Goal: Information Seeking & Learning: Learn about a topic

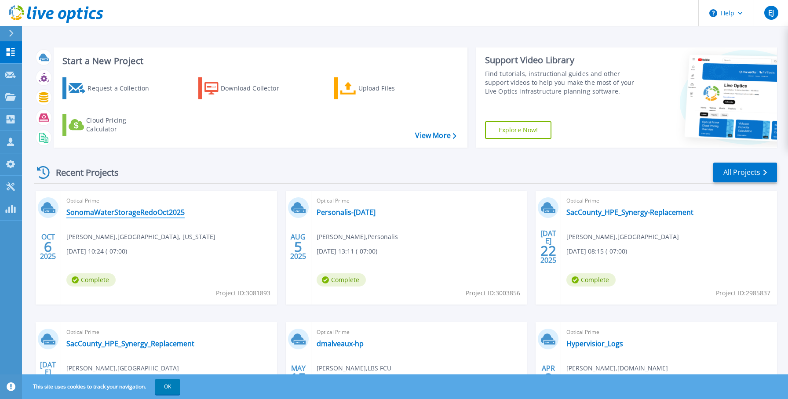
click at [161, 215] on link "SonomaWaterStorageRedoOct2025" at bounding box center [125, 212] width 118 height 9
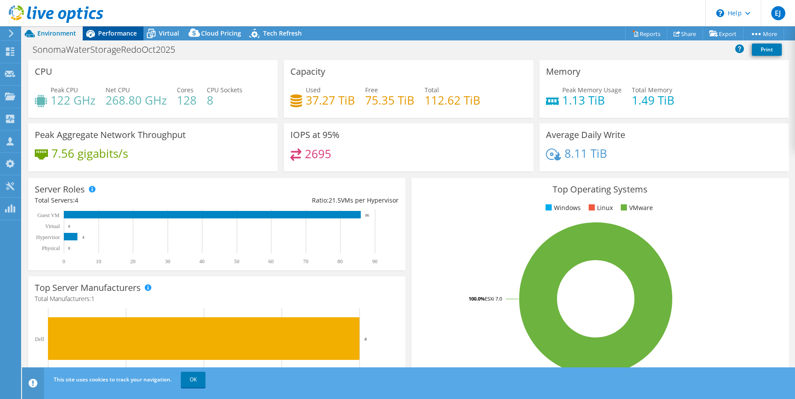
click at [121, 33] on span "Performance" at bounding box center [117, 33] width 39 height 8
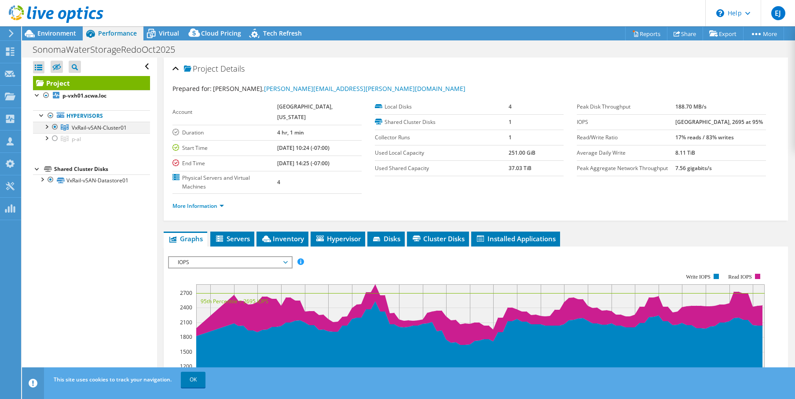
click at [44, 124] on div at bounding box center [46, 126] width 9 height 9
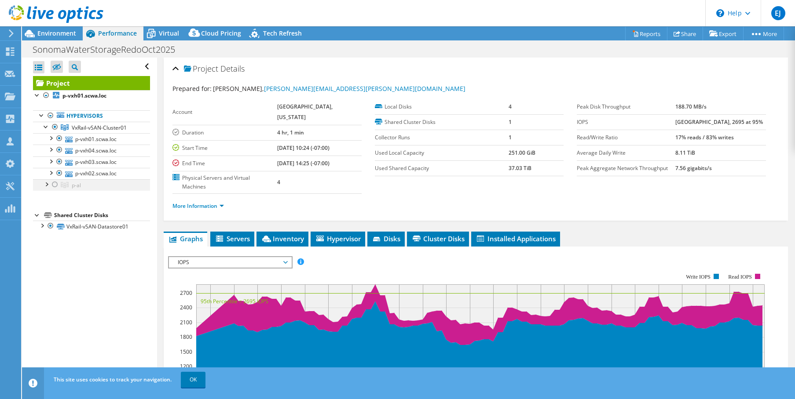
click at [55, 185] on div at bounding box center [55, 184] width 9 height 11
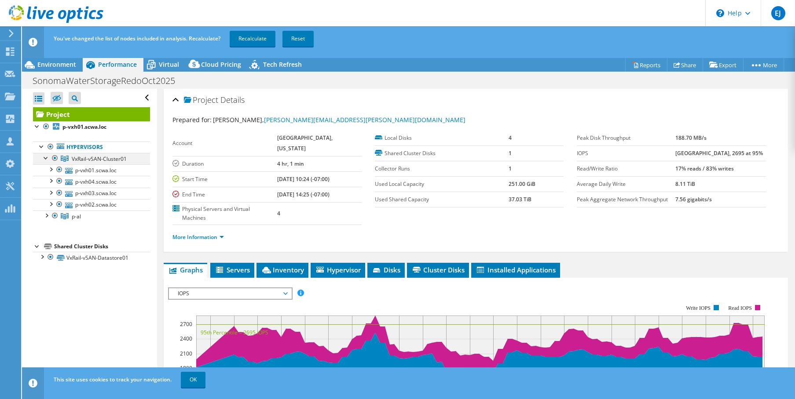
click at [53, 156] on div at bounding box center [55, 158] width 9 height 11
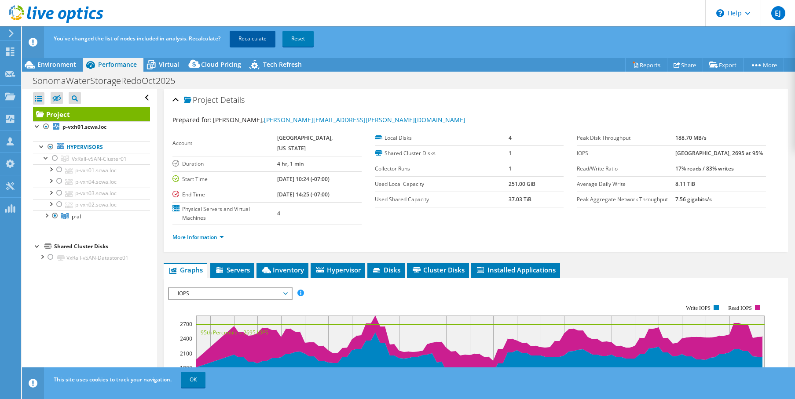
click at [247, 42] on link "Recalculate" at bounding box center [253, 39] width 46 height 16
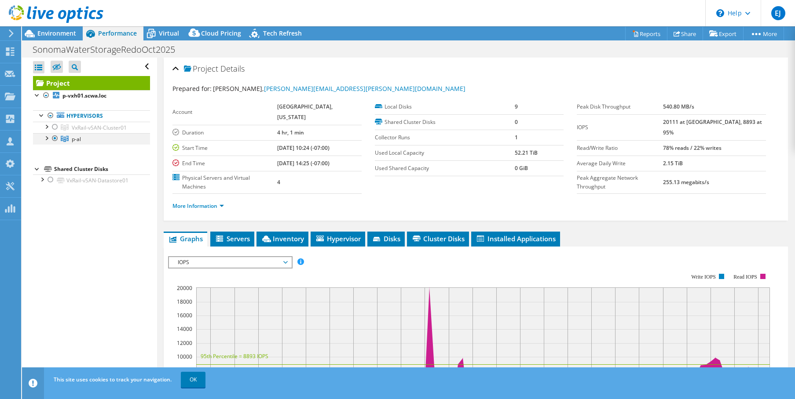
click at [47, 138] on div at bounding box center [46, 137] width 9 height 9
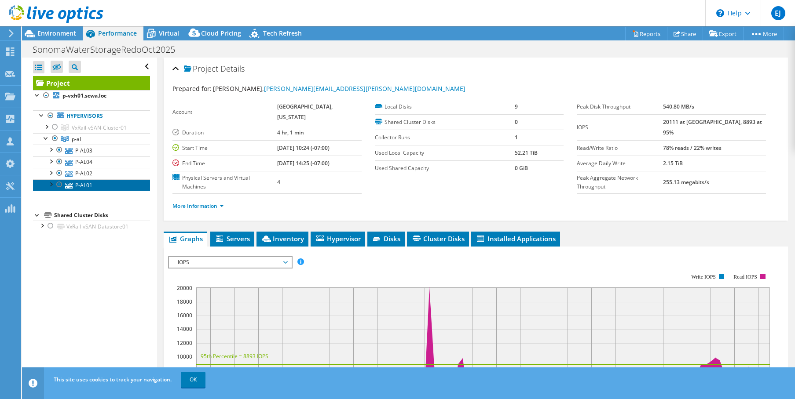
click at [83, 183] on link "P-AL01" at bounding box center [91, 184] width 117 height 11
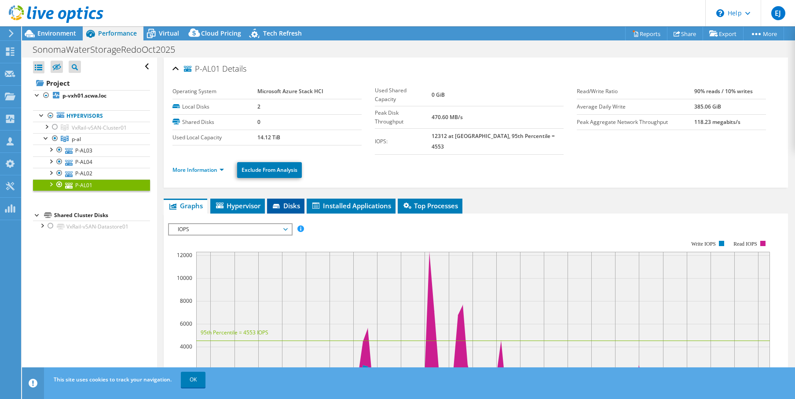
click at [280, 204] on icon at bounding box center [277, 207] width 9 height 6
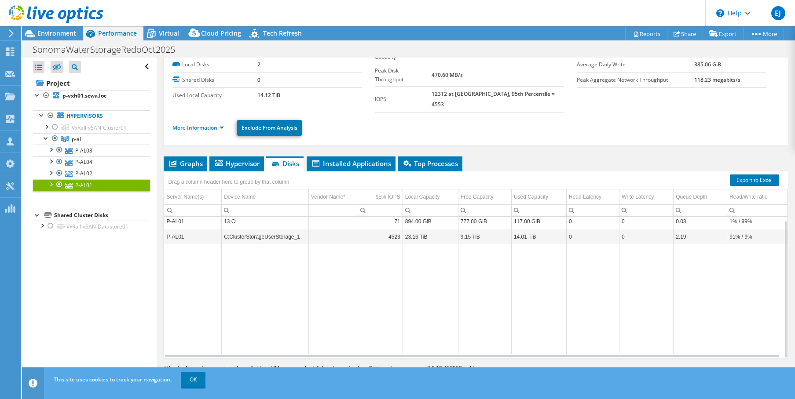
scroll to position [43, 0]
click at [266, 229] on td "C:ClusterStorageUserStorage_1" at bounding box center [265, 236] width 87 height 15
click at [77, 139] on span "p-al" at bounding box center [76, 138] width 9 height 7
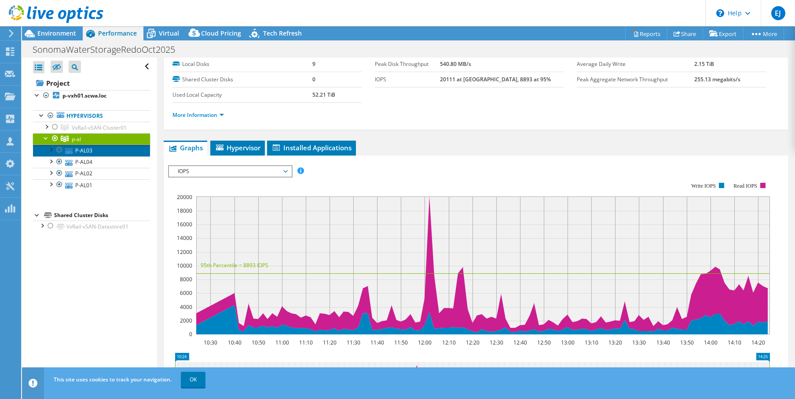
click at [71, 148] on link "P-AL03" at bounding box center [91, 150] width 117 height 11
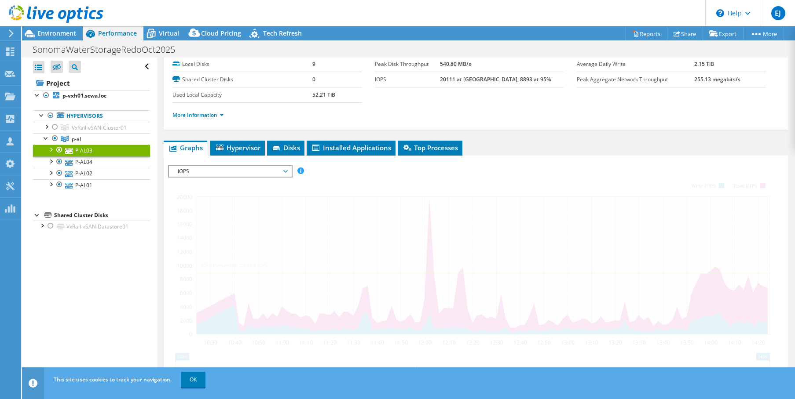
click at [71, 148] on link "P-AL03" at bounding box center [91, 150] width 117 height 11
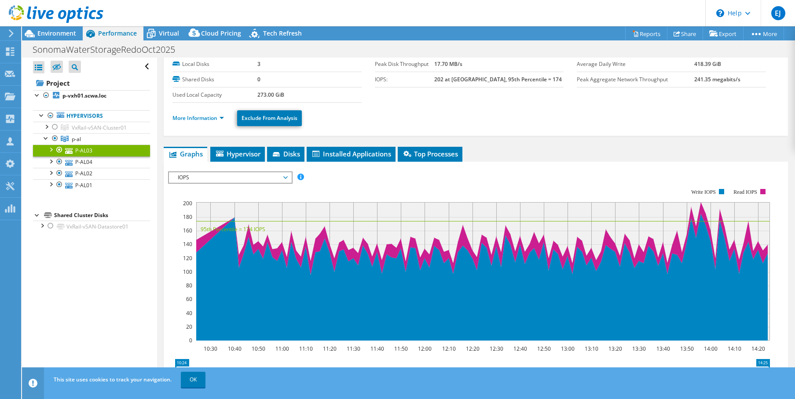
click at [51, 149] on div at bounding box center [50, 149] width 9 height 9
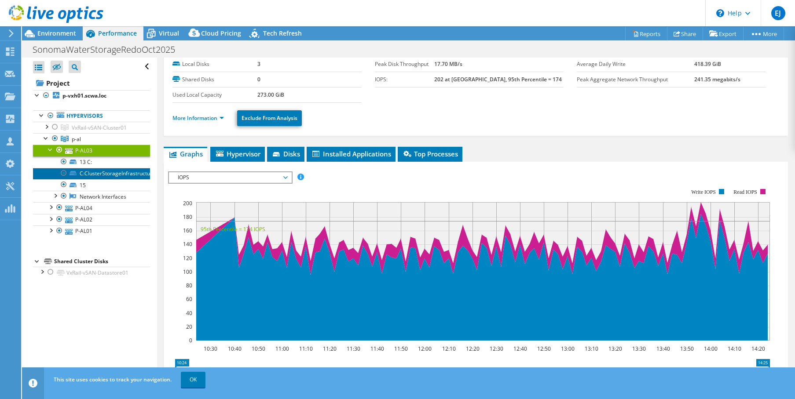
click at [96, 172] on link "C:ClusterStorageInfrastructure_1" at bounding box center [91, 173] width 117 height 11
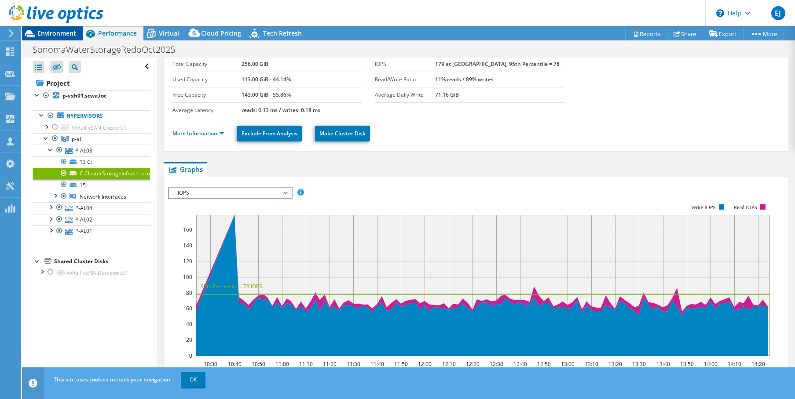
click at [62, 36] on span "Environment" at bounding box center [56, 33] width 39 height 8
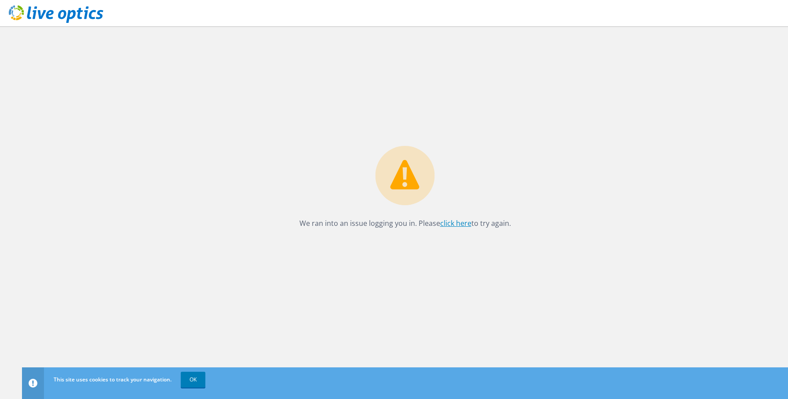
click at [455, 222] on link "click here" at bounding box center [455, 224] width 31 height 10
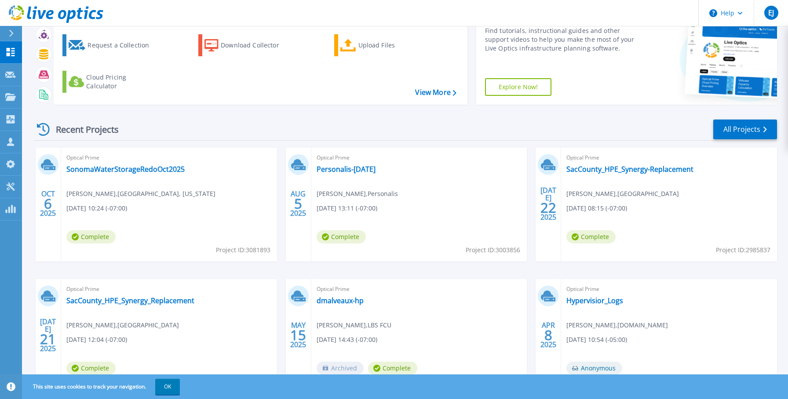
scroll to position [44, 0]
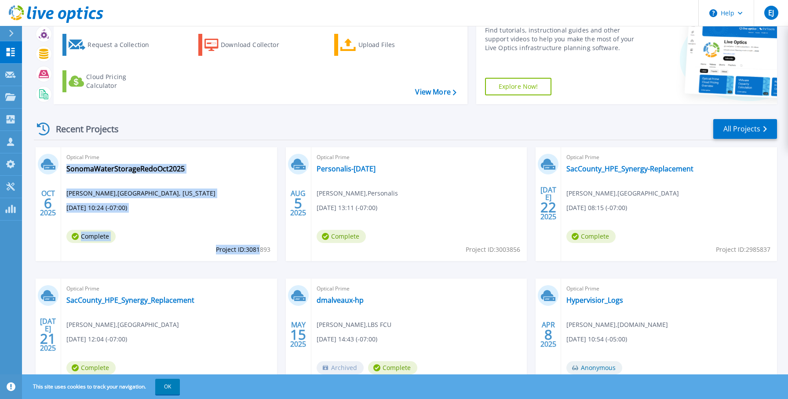
drag, startPoint x: 271, startPoint y: 252, endPoint x: 259, endPoint y: 255, distance: 12.2
click at [259, 255] on div "Optical Prime SonomaWaterStorageRedoOct2025 Richard Fisk , SONOMA COUNTY, CALIF…" at bounding box center [169, 204] width 216 height 114
click at [258, 255] on span "Project ID: 3081893" at bounding box center [243, 250] width 55 height 10
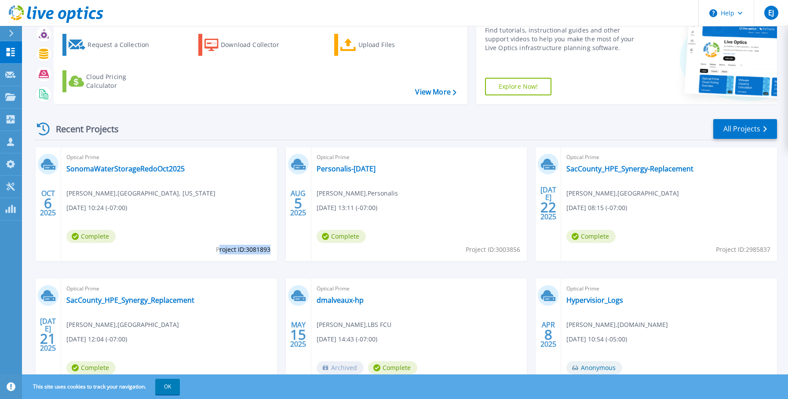
drag, startPoint x: 219, startPoint y: 251, endPoint x: 270, endPoint y: 250, distance: 51.0
click at [270, 250] on span "Project ID: 3081893" at bounding box center [243, 250] width 55 height 10
click at [102, 117] on div "Recent Projects All Projects OCT 6 2025 Optical Prime SonomaWaterStorageRedoOct…" at bounding box center [405, 264] width 743 height 306
click at [133, 168] on link "SonomaWaterStorageRedoOct2025" at bounding box center [125, 169] width 118 height 9
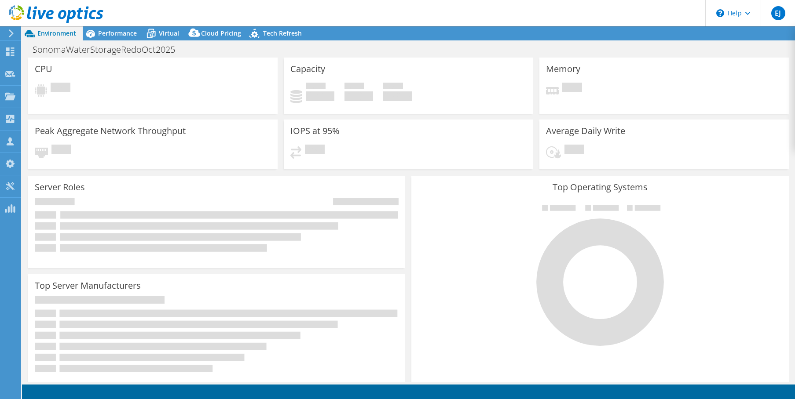
select select "USD"
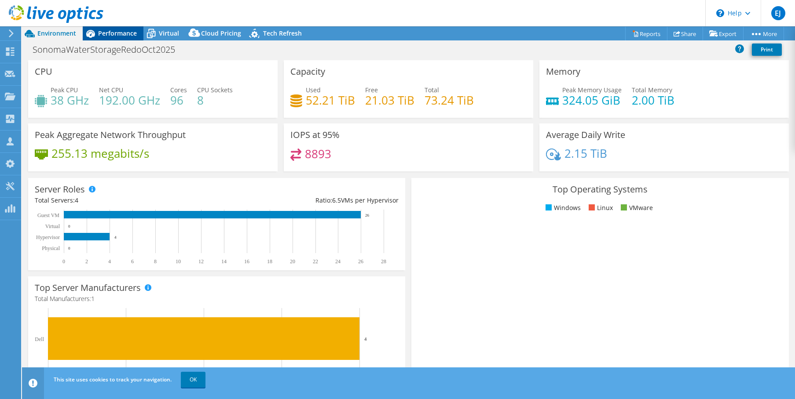
click at [110, 33] on span "Performance" at bounding box center [117, 33] width 39 height 8
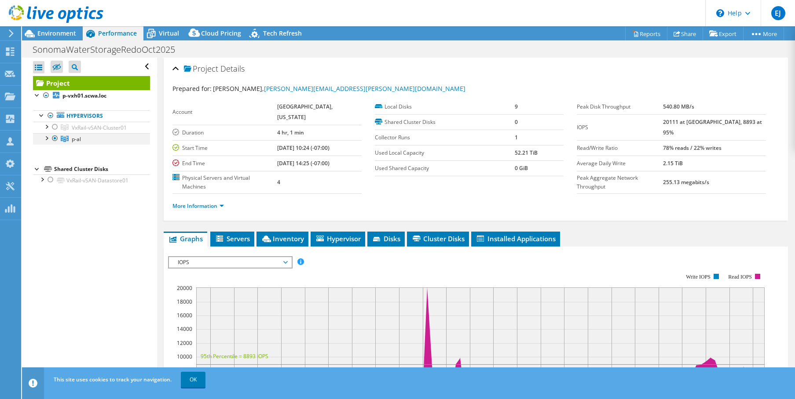
click at [46, 139] on div at bounding box center [46, 137] width 9 height 9
click at [396, 241] on span "Disks" at bounding box center [386, 238] width 29 height 9
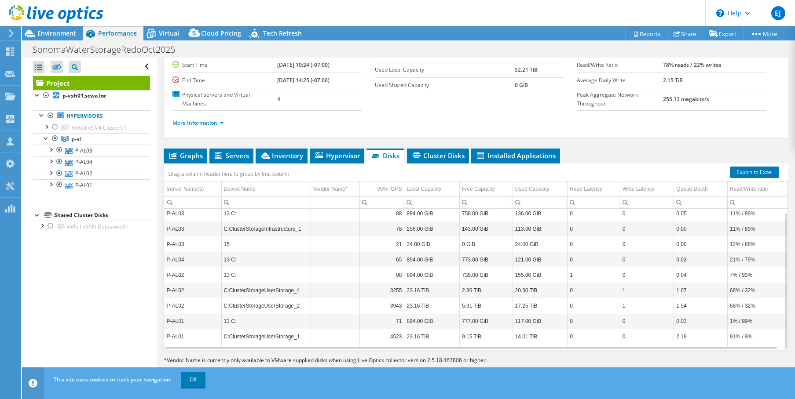
scroll to position [85, 0]
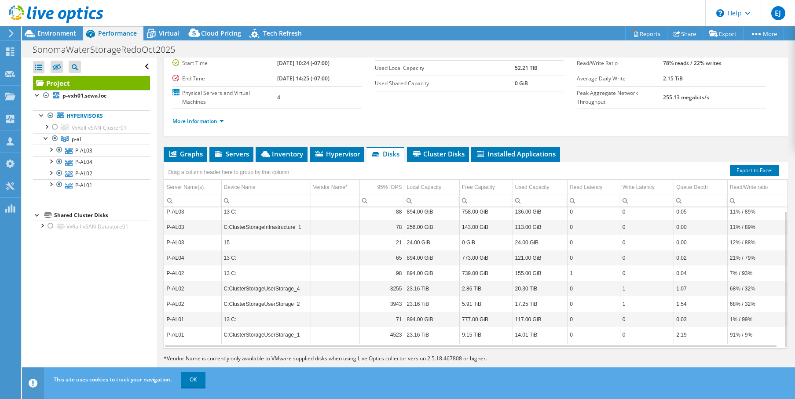
click at [243, 227] on td "C:ClusterStorageInfrastructure_1" at bounding box center [265, 227] width 89 height 15
click at [97, 184] on link "P-AL01" at bounding box center [91, 184] width 117 height 11
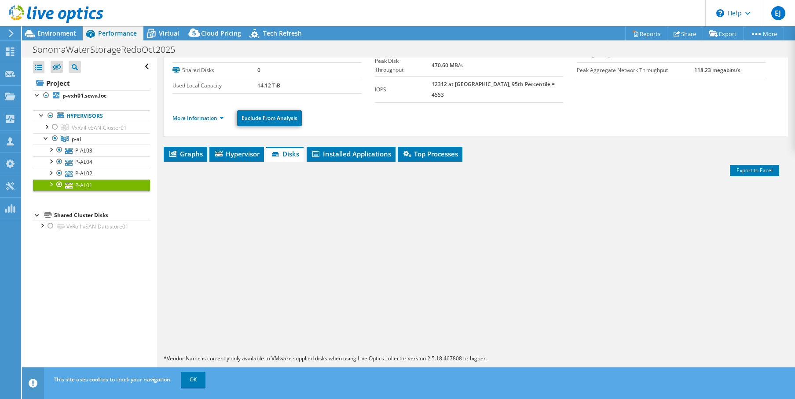
scroll to position [43, 0]
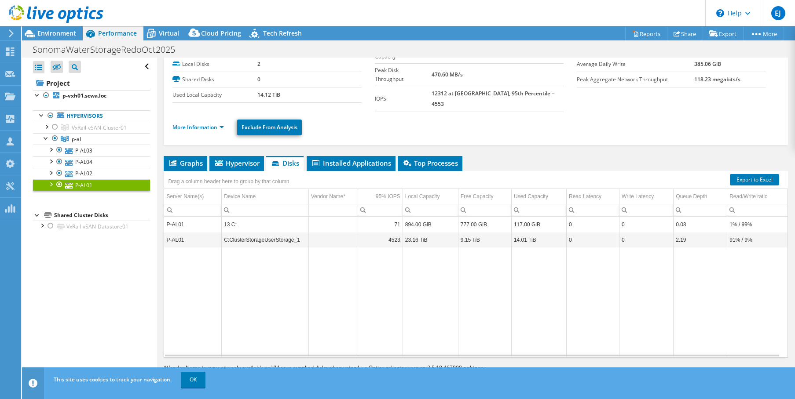
click at [414, 233] on td "23.16 TiB" at bounding box center [430, 239] width 55 height 15
click at [84, 174] on link "P-AL02" at bounding box center [91, 173] width 117 height 11
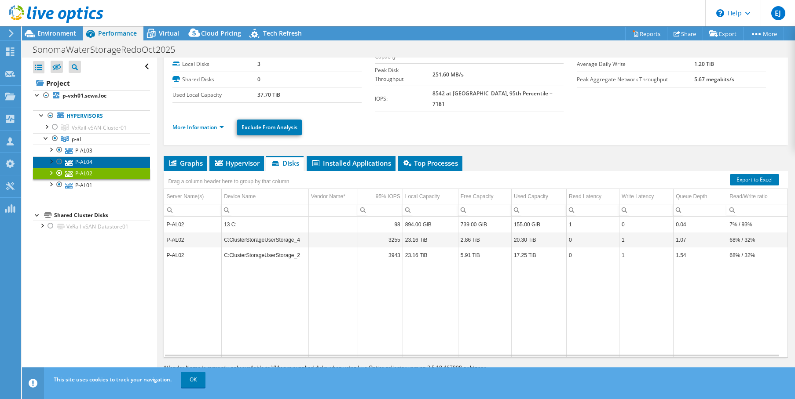
click at [79, 158] on link "P-AL04" at bounding box center [91, 162] width 117 height 11
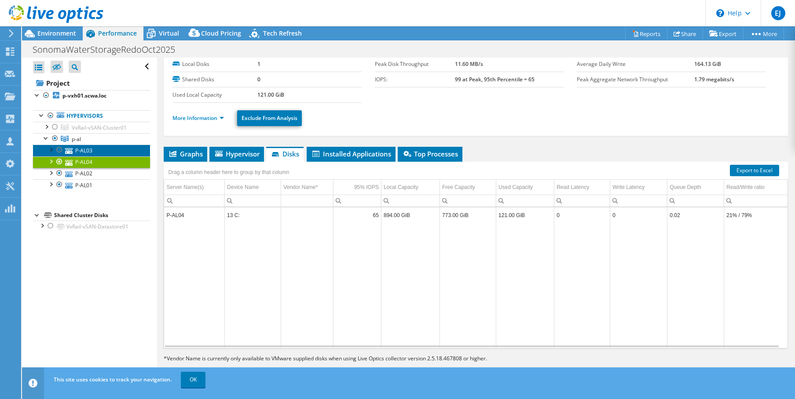
click at [88, 152] on link "P-AL03" at bounding box center [91, 150] width 117 height 11
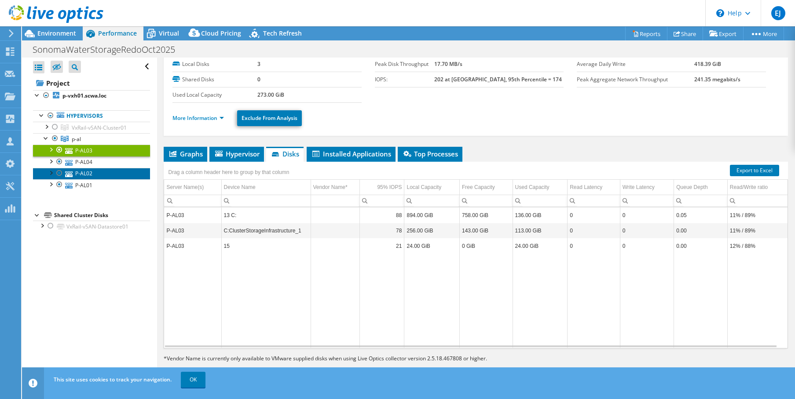
click at [91, 172] on link "P-AL02" at bounding box center [91, 173] width 117 height 11
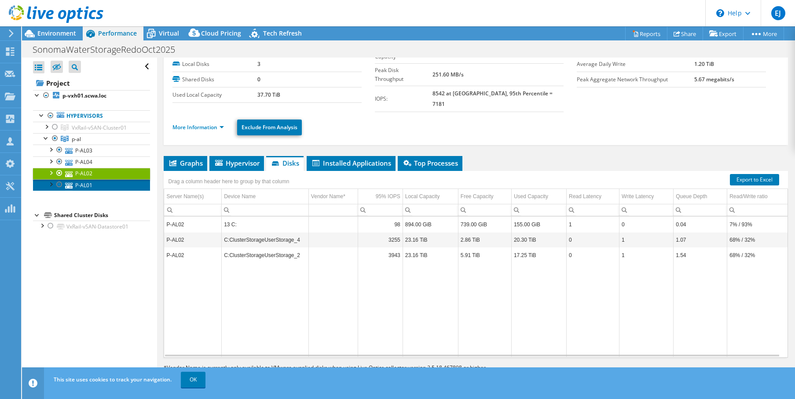
click at [91, 186] on link "P-AL01" at bounding box center [91, 184] width 117 height 11
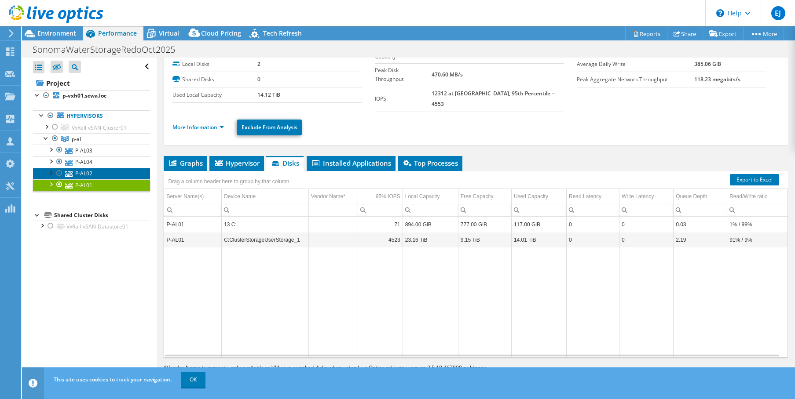
click at [80, 171] on link "P-AL02" at bounding box center [91, 173] width 117 height 11
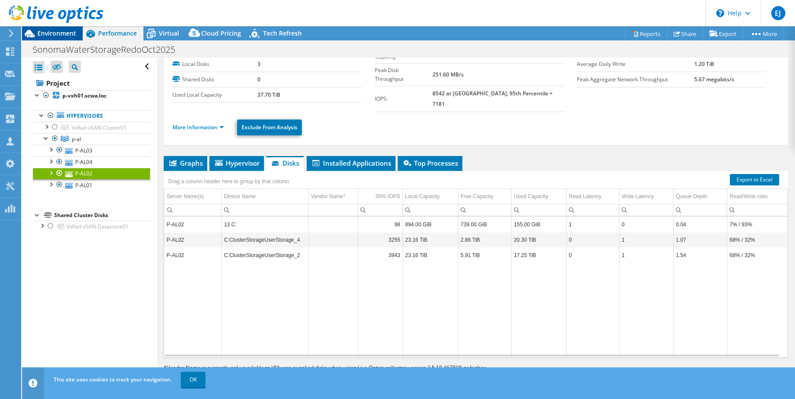
click at [73, 33] on span "Environment" at bounding box center [56, 33] width 39 height 8
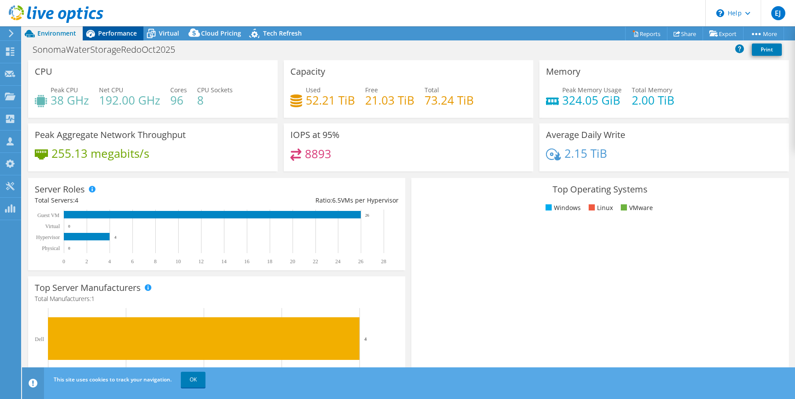
click at [121, 27] on div "Performance" at bounding box center [113, 33] width 61 height 14
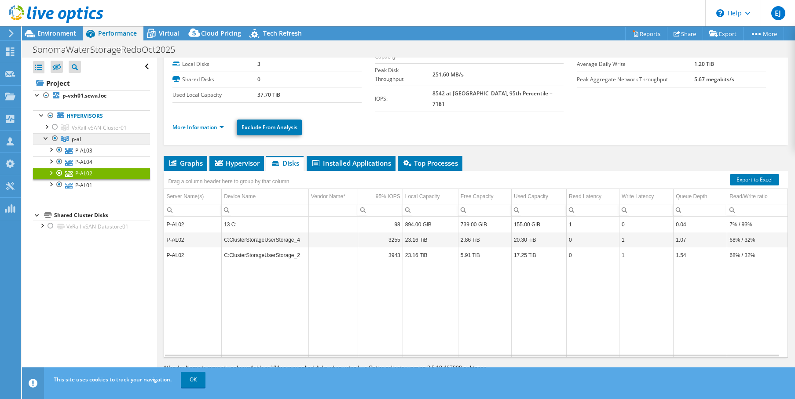
click at [89, 138] on link "p-al" at bounding box center [91, 138] width 117 height 11
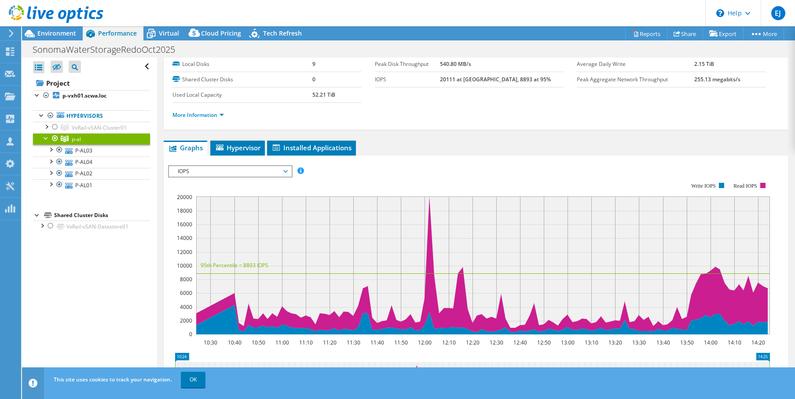
click at [266, 68] on label "Local Disks" at bounding box center [242, 64] width 140 height 9
drag, startPoint x: 346, startPoint y: 96, endPoint x: 304, endPoint y: 93, distance: 41.9
click at [304, 93] on tr "Used Local Capacity 52.21 TiB" at bounding box center [266, 94] width 189 height 15
click at [415, 112] on ul "More Information" at bounding box center [475, 114] width 607 height 12
click at [73, 95] on b "p-vxh01.scwa.loc" at bounding box center [84, 95] width 44 height 7
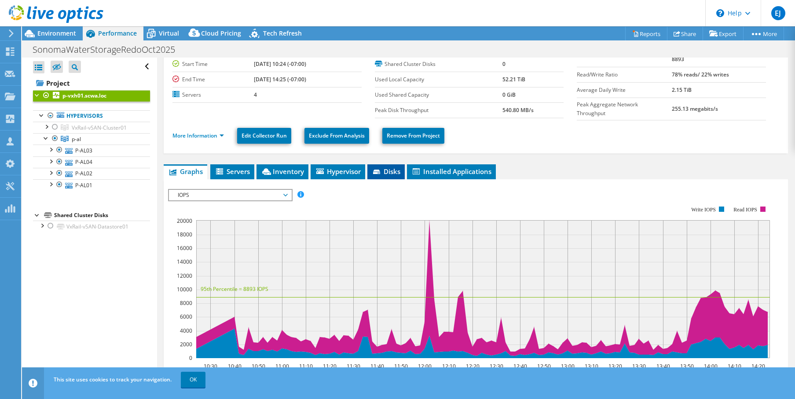
click at [388, 170] on span "Disks" at bounding box center [386, 171] width 29 height 9
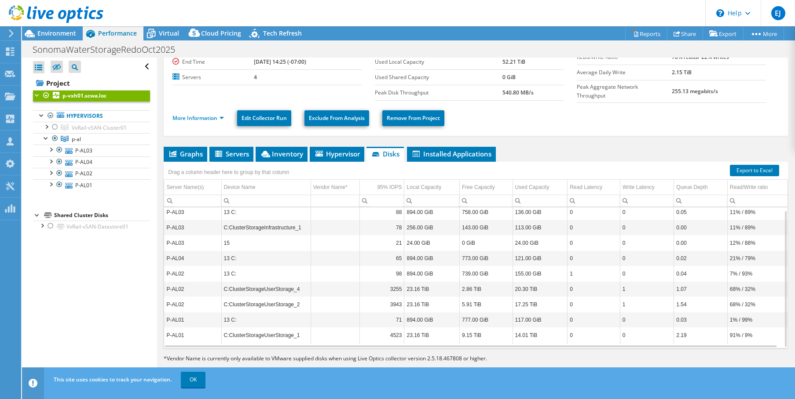
scroll to position [4, 0]
click at [82, 128] on span "VxRail-vSAN-Cluster01" at bounding box center [99, 127] width 55 height 7
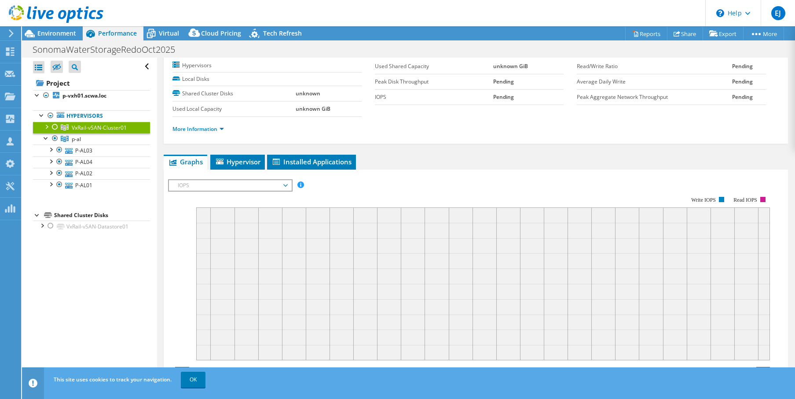
scroll to position [0, 0]
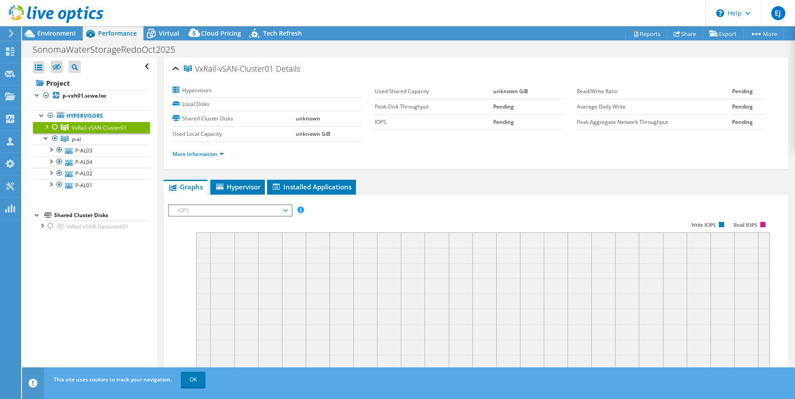
click at [54, 125] on div at bounding box center [55, 127] width 9 height 11
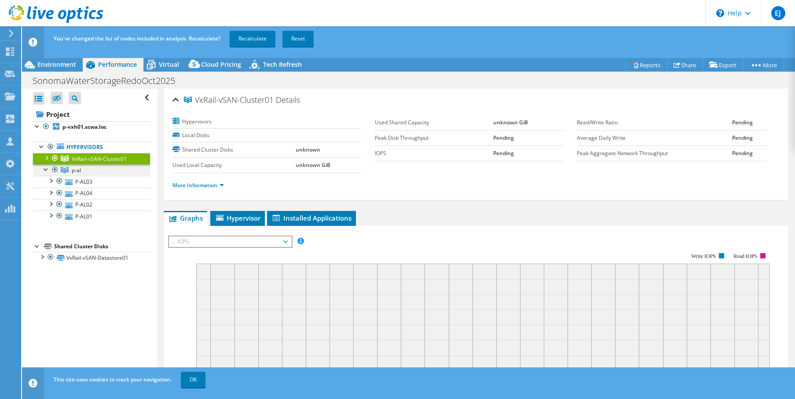
click at [54, 169] on div at bounding box center [55, 170] width 9 height 11
click at [247, 39] on link "Recalculate" at bounding box center [253, 39] width 46 height 16
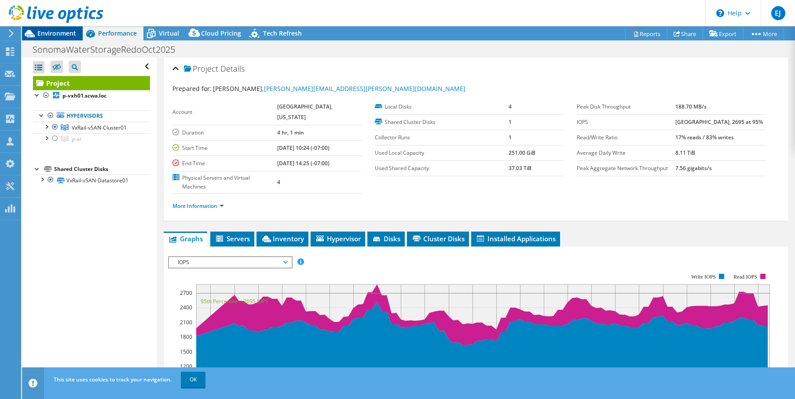
click at [43, 34] on span "Environment" at bounding box center [56, 33] width 39 height 8
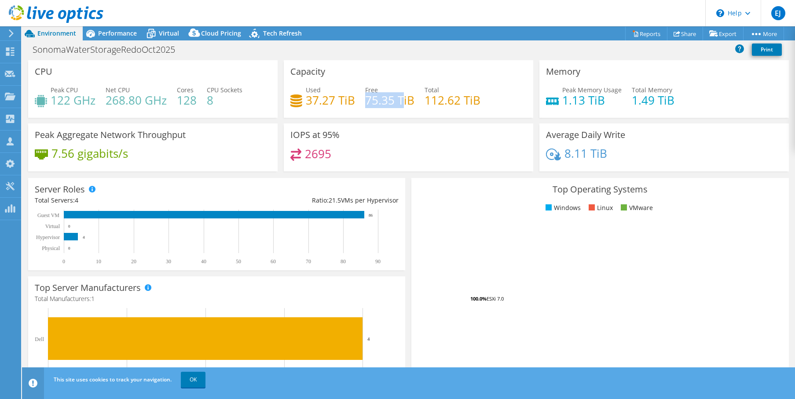
drag, startPoint x: 365, startPoint y: 99, endPoint x: 402, endPoint y: 101, distance: 37.0
click at [402, 101] on h4 "75.35 TiB" at bounding box center [389, 100] width 49 height 10
drag, startPoint x: 402, startPoint y: 101, endPoint x: 432, endPoint y: 103, distance: 30.0
click at [432, 103] on h4 "112.62 TiB" at bounding box center [453, 100] width 56 height 10
drag, startPoint x: 421, startPoint y: 103, endPoint x: 476, endPoint y: 106, distance: 55.1
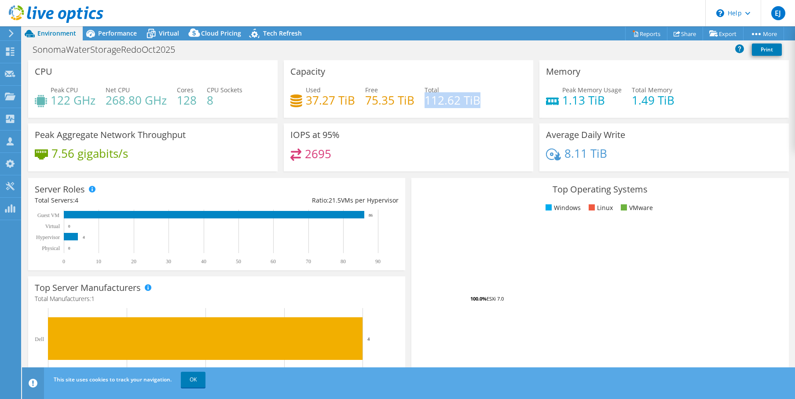
click at [476, 106] on div "Used 37.27 TiB Free 75.35 TiB Total 112.62 TiB" at bounding box center [408, 99] width 236 height 29
click at [110, 32] on span "Performance" at bounding box center [117, 33] width 39 height 8
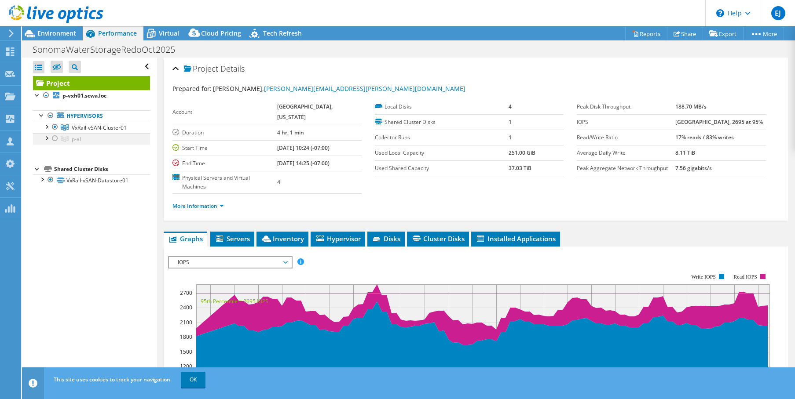
click at [52, 136] on div at bounding box center [55, 138] width 9 height 11
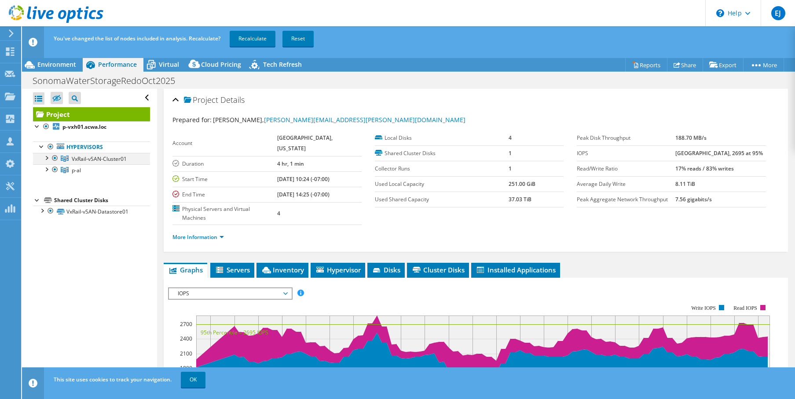
click at [54, 158] on div at bounding box center [55, 158] width 9 height 11
click at [262, 40] on link "Recalculate" at bounding box center [253, 39] width 46 height 16
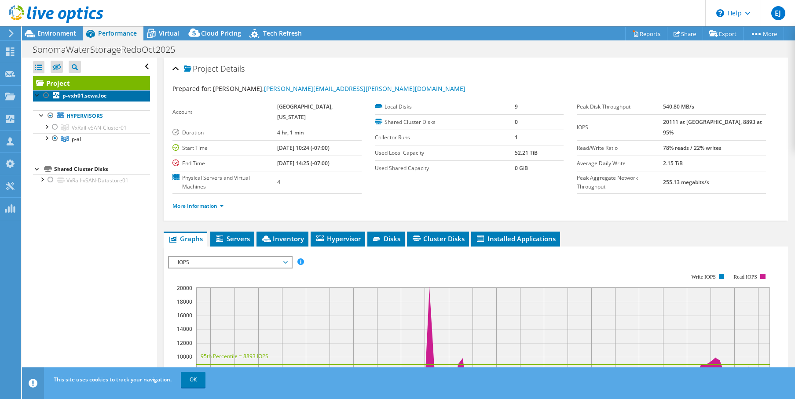
click at [92, 96] on b "p-vxh01.scwa.loc" at bounding box center [84, 95] width 44 height 7
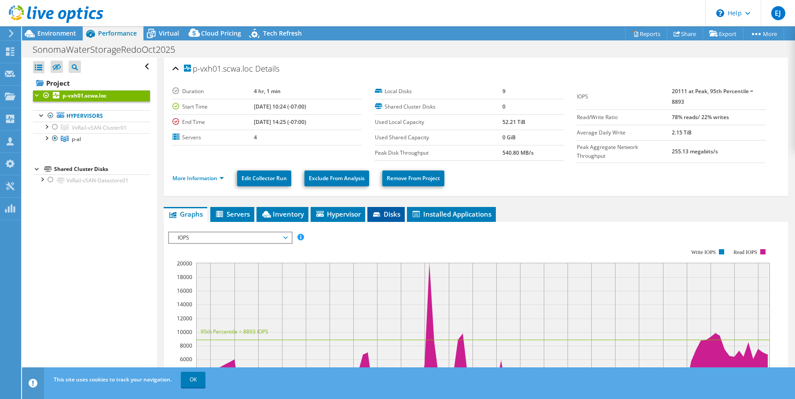
click at [384, 218] on span "Disks" at bounding box center [386, 214] width 29 height 9
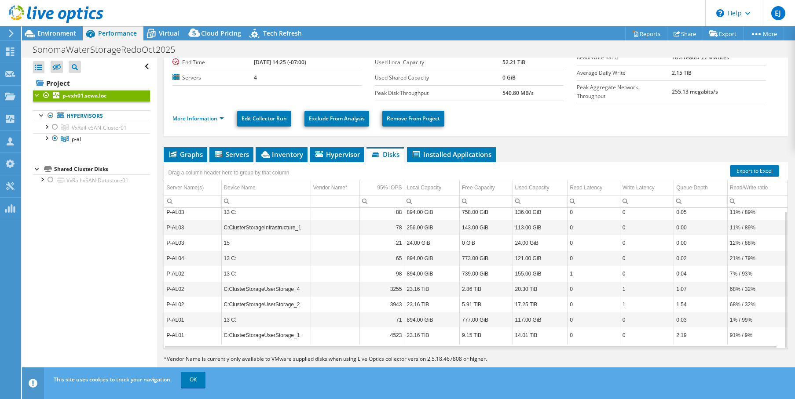
scroll to position [60, 0]
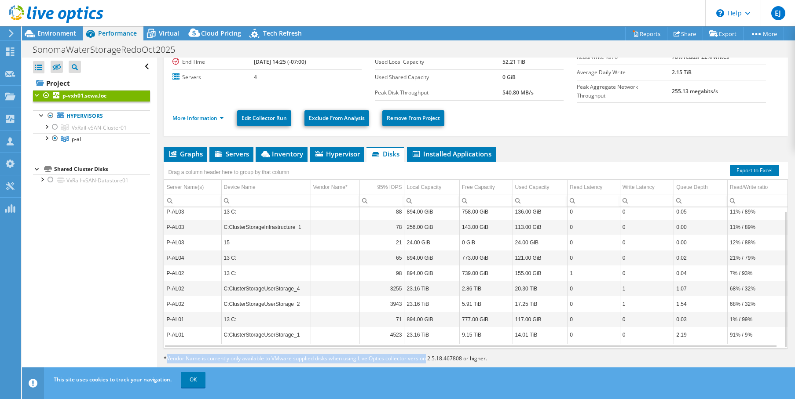
drag, startPoint x: 168, startPoint y: 358, endPoint x: 426, endPoint y: 353, distance: 258.7
click at [426, 353] on section "Export to Excel Drag a column header here to group by that column Server Name(s…" at bounding box center [476, 263] width 624 height 202
click at [238, 245] on td "15" at bounding box center [265, 242] width 89 height 15
click at [94, 94] on b "p-vxh01.scwa.loc" at bounding box center [84, 95] width 44 height 7
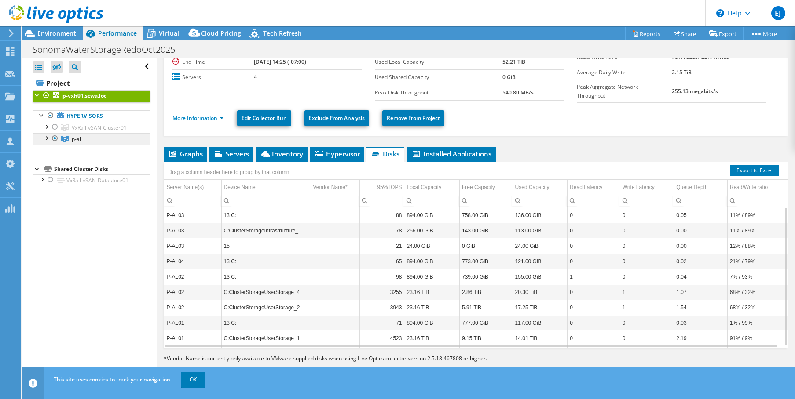
click at [77, 140] on span "p-al" at bounding box center [76, 138] width 9 height 7
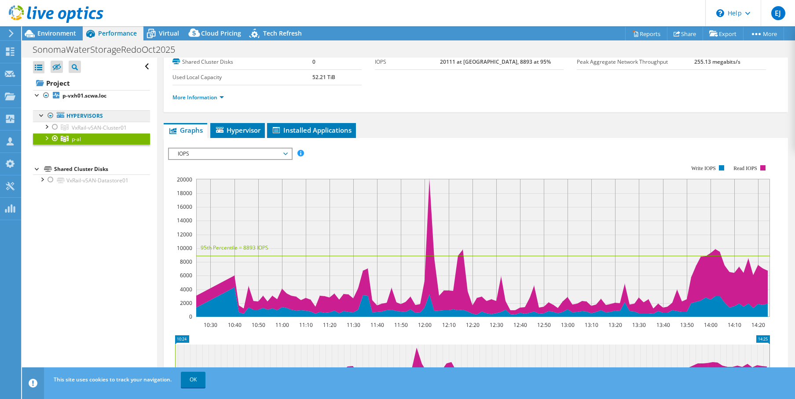
click at [83, 117] on link "Hypervisors" at bounding box center [91, 115] width 117 height 11
click at [65, 33] on span "Environment" at bounding box center [56, 33] width 39 height 8
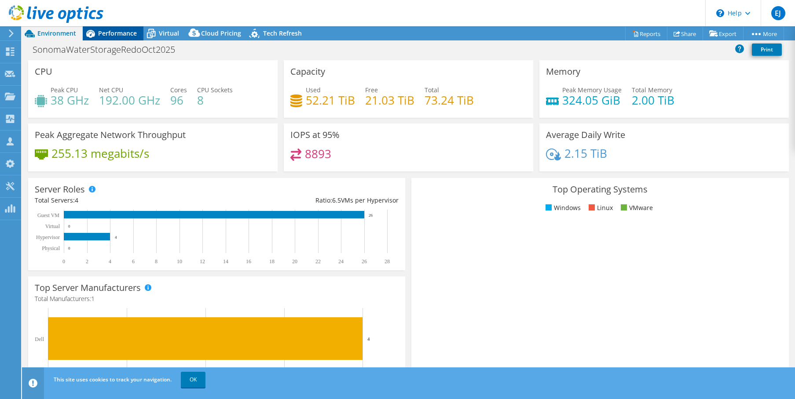
click at [122, 38] on div "Performance" at bounding box center [113, 33] width 61 height 14
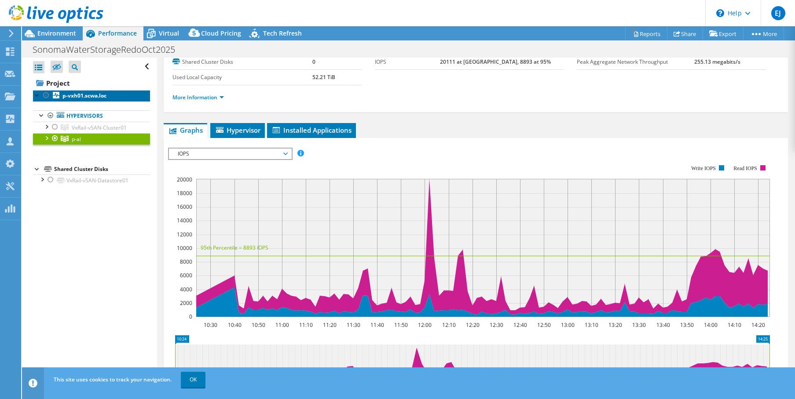
click at [72, 91] on link "p-vxh01.scwa.loc" at bounding box center [91, 95] width 117 height 11
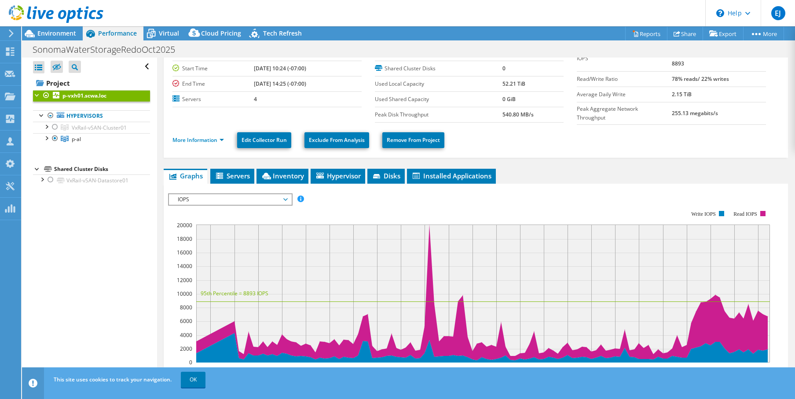
scroll to position [0, 0]
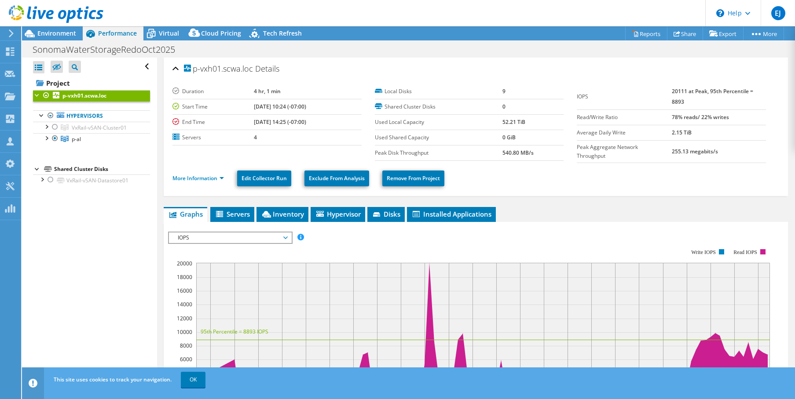
drag, startPoint x: 525, startPoint y: 122, endPoint x: 496, endPoint y: 119, distance: 29.2
click at [496, 119] on tr "Used Local Capacity 52.21 TiB" at bounding box center [469, 121] width 189 height 15
drag, startPoint x: 496, startPoint y: 119, endPoint x: 563, endPoint y: 125, distance: 67.1
click at [563, 125] on div "Local Disks 9 Shared Cluster Disks 0 Used Local Capacity 52.21 TiB Used Shared …" at bounding box center [476, 122] width 202 height 77
click at [81, 137] on link "p-al" at bounding box center [91, 138] width 117 height 11
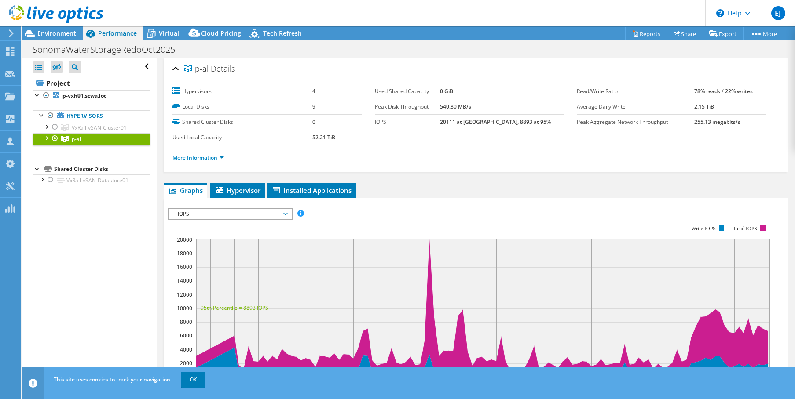
click at [45, 135] on div at bounding box center [46, 137] width 9 height 9
click at [51, 183] on div at bounding box center [50, 183] width 9 height 9
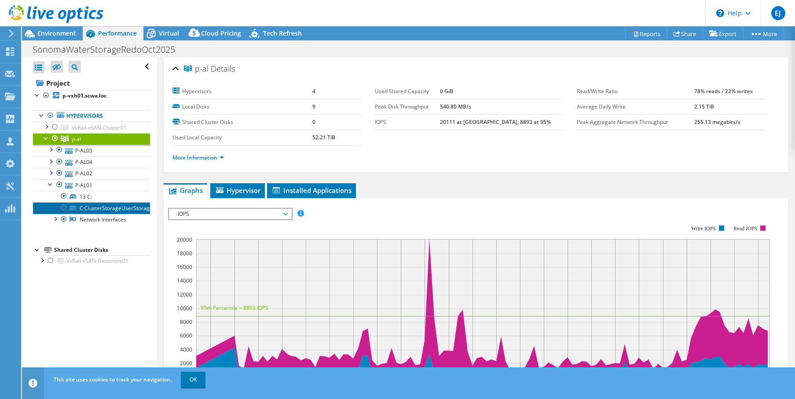
click at [88, 209] on link "C:ClusterStorageUserStorage_1" at bounding box center [91, 207] width 117 height 11
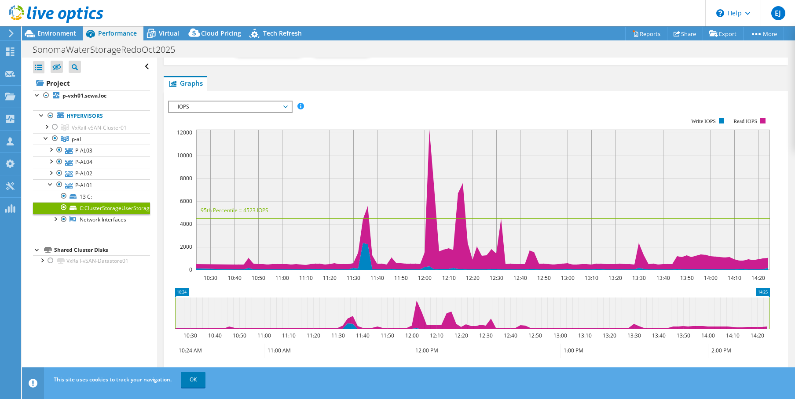
scroll to position [132, 0]
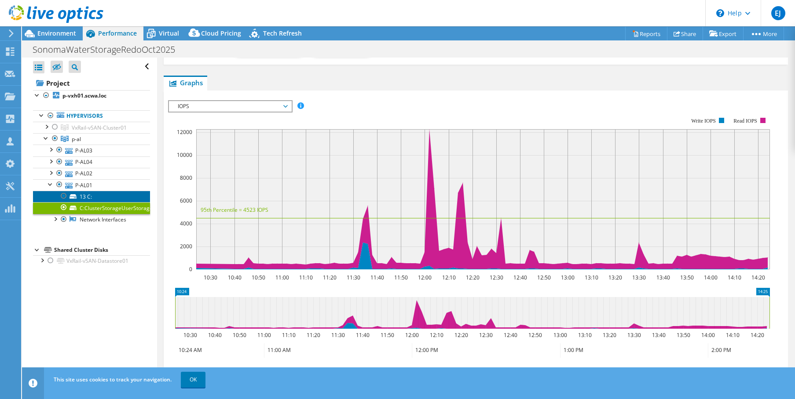
click at [81, 194] on link "13 C:" at bounding box center [91, 196] width 117 height 11
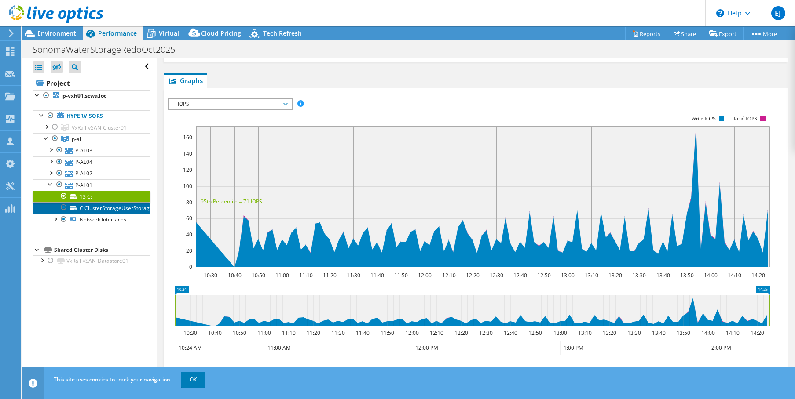
click at [85, 209] on link "C:ClusterStorageUserStorage_1" at bounding box center [91, 207] width 117 height 11
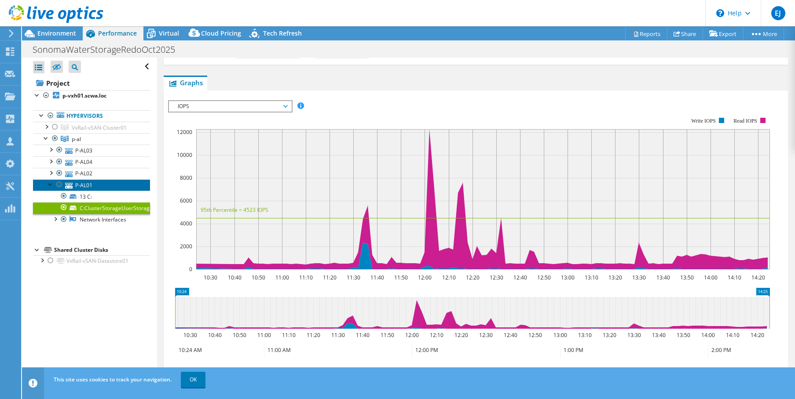
click at [81, 185] on link "P-AL01" at bounding box center [91, 184] width 117 height 11
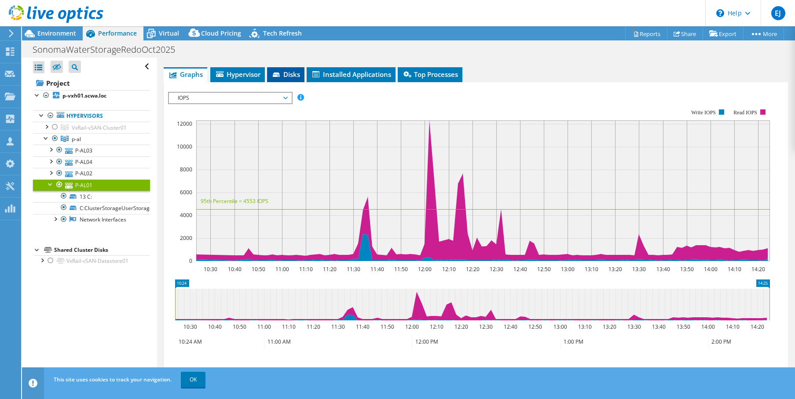
click at [289, 71] on li "Disks" at bounding box center [285, 74] width 37 height 15
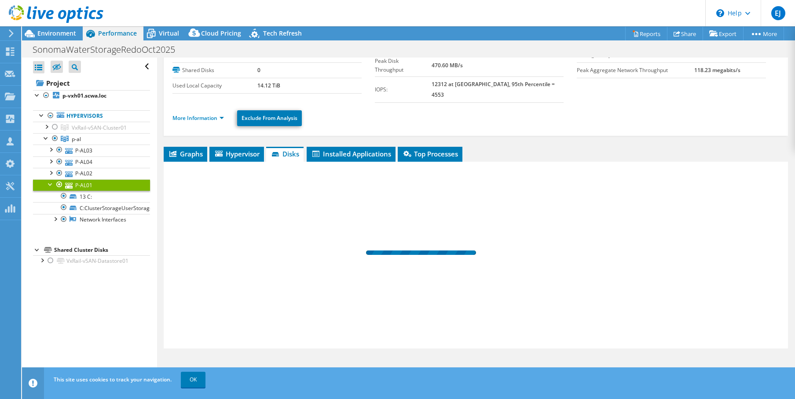
scroll to position [43, 0]
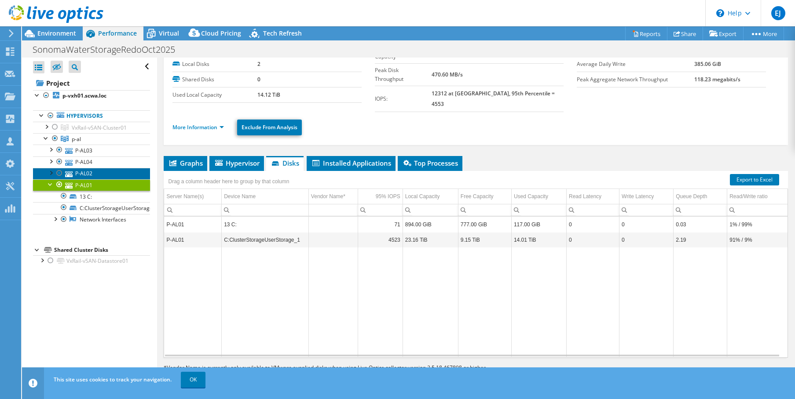
click at [78, 172] on link "P-AL02" at bounding box center [91, 173] width 117 height 11
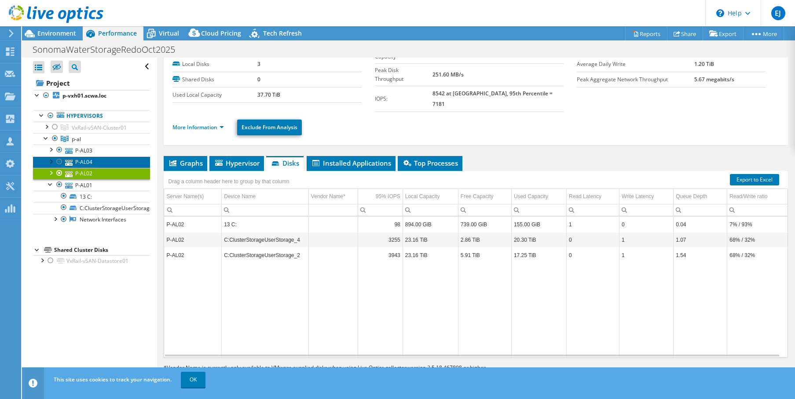
click at [87, 161] on link "P-AL04" at bounding box center [91, 162] width 117 height 11
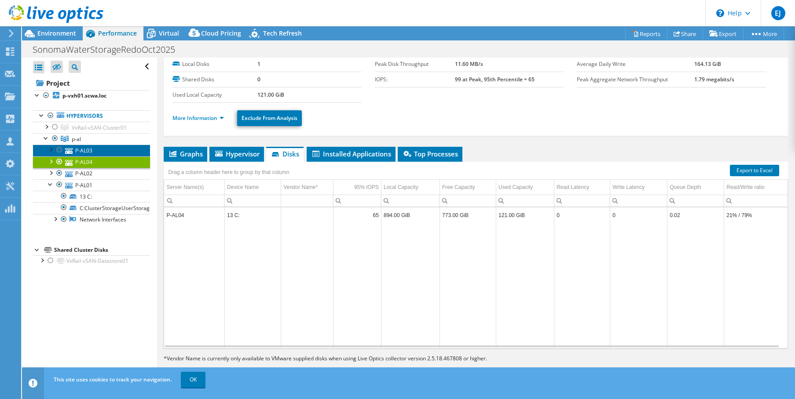
click at [88, 148] on link "P-AL03" at bounding box center [91, 150] width 117 height 11
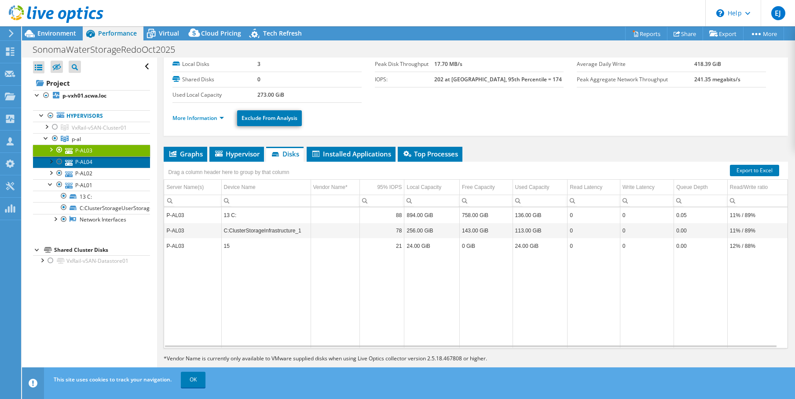
click at [87, 161] on link "P-AL04" at bounding box center [91, 162] width 117 height 11
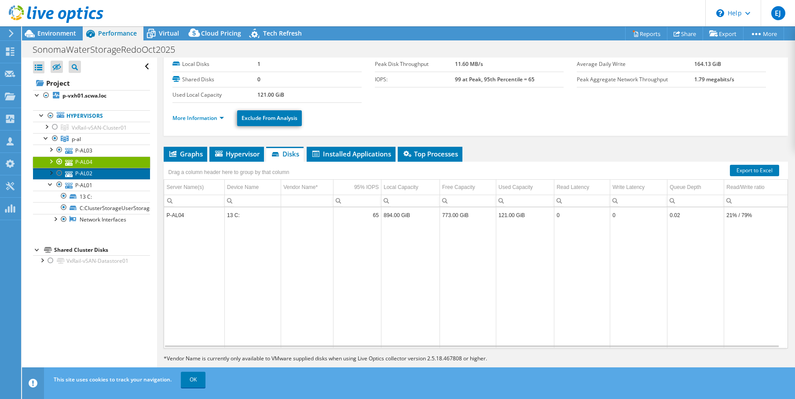
click at [88, 171] on link "P-AL02" at bounding box center [91, 173] width 117 height 11
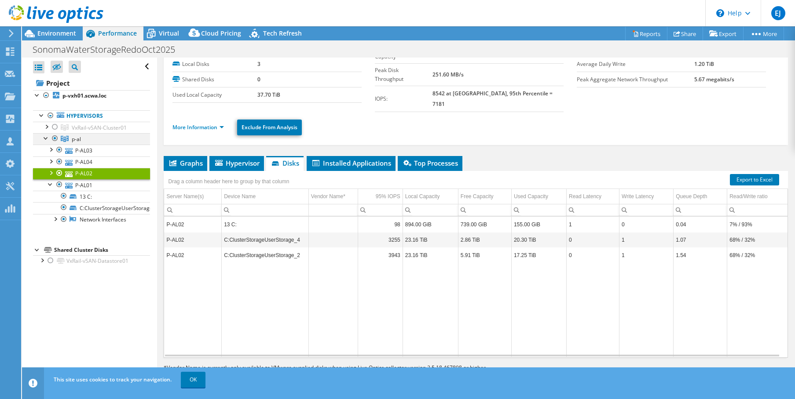
click at [44, 137] on div at bounding box center [46, 137] width 9 height 9
